Goal: Information Seeking & Learning: Find specific page/section

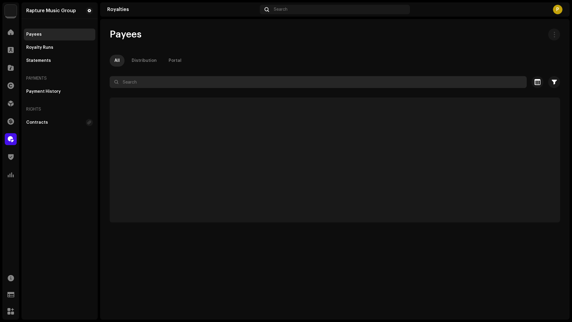
click at [151, 78] on input "text" at bounding box center [318, 82] width 417 height 12
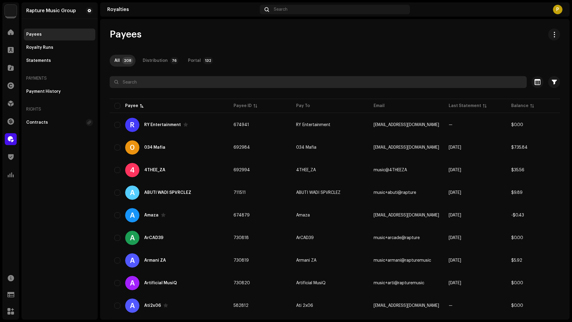
click at [151, 78] on input "text" at bounding box center [318, 82] width 417 height 12
type input "l"
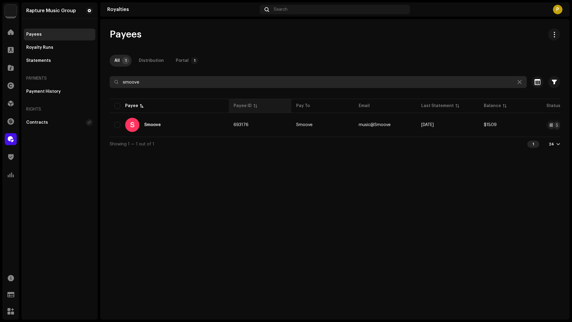
type input "smoove"
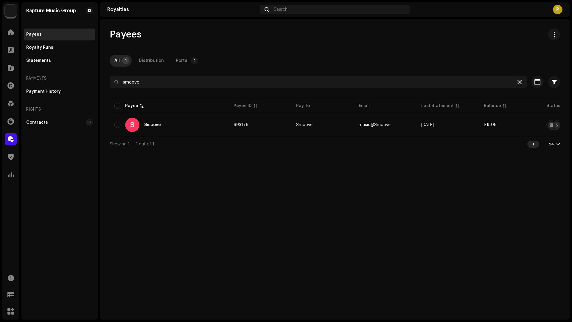
click at [517, 80] on div at bounding box center [519, 82] width 7 height 7
click at [518, 83] on icon at bounding box center [519, 82] width 4 height 5
click at [5, 30] on div at bounding box center [11, 32] width 12 height 12
